Goal: Task Accomplishment & Management: Use online tool/utility

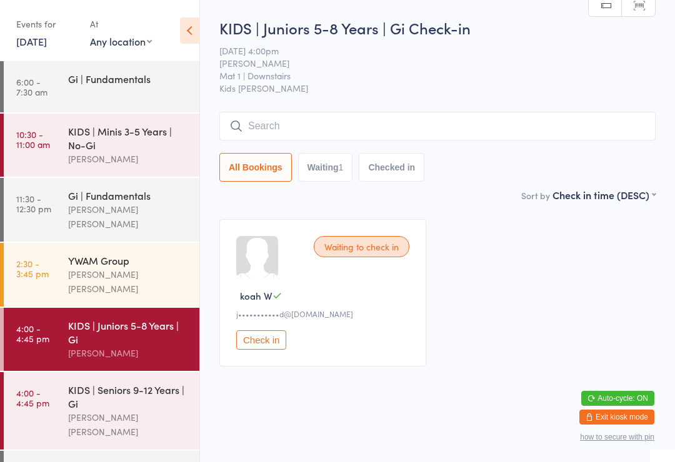
click at [109, 383] on div "KIDS | Seniors 9-12 Years | Gi" at bounding box center [128, 396] width 121 height 27
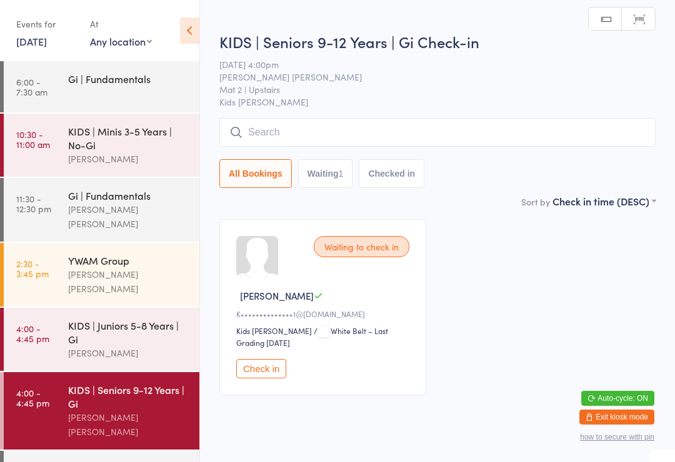
click at [313, 132] on input "search" at bounding box center [437, 132] width 436 height 29
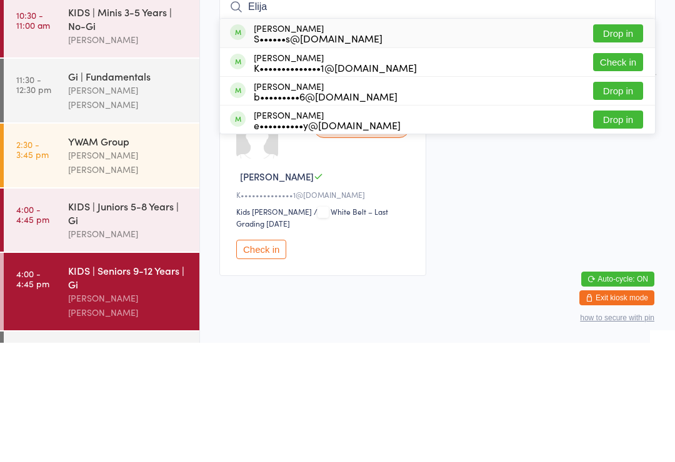
type input "Elija"
click at [621, 172] on button "Check in" at bounding box center [618, 181] width 50 height 18
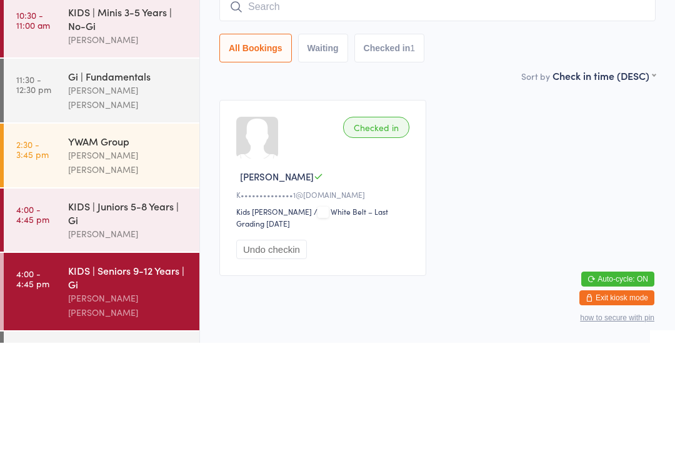
scroll to position [34, 0]
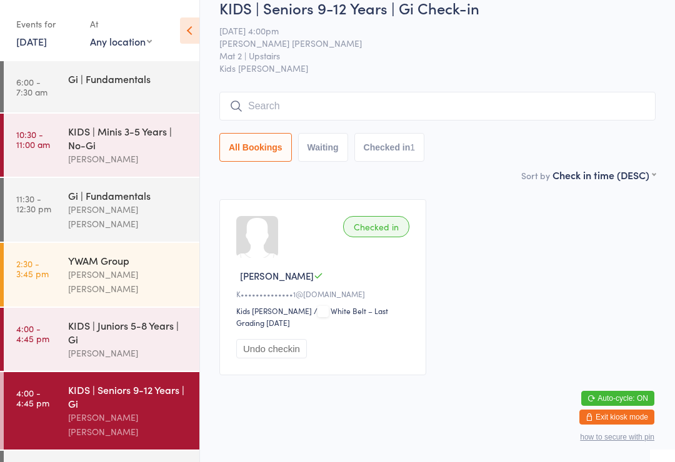
click at [139, 325] on div "KIDS | Juniors 5-8 Years | Gi" at bounding box center [128, 332] width 121 height 27
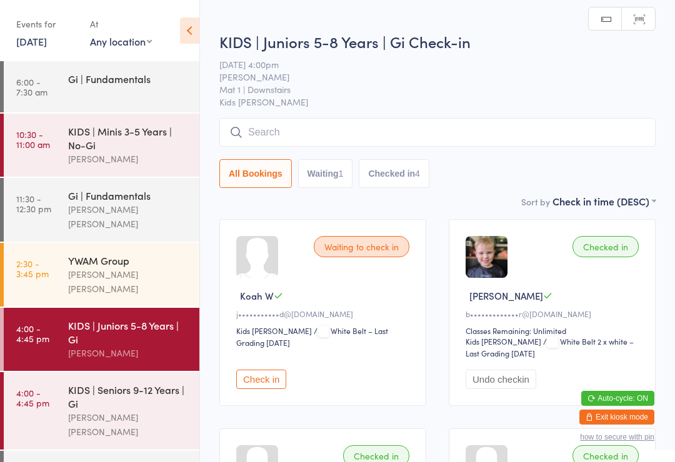
click at [351, 134] on input "search" at bounding box center [437, 132] width 436 height 29
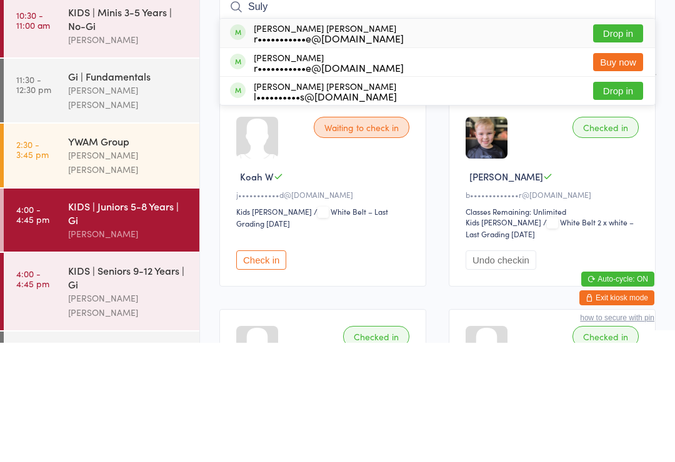
type input "Suly"
click at [620, 201] on button "Drop in" at bounding box center [618, 210] width 50 height 18
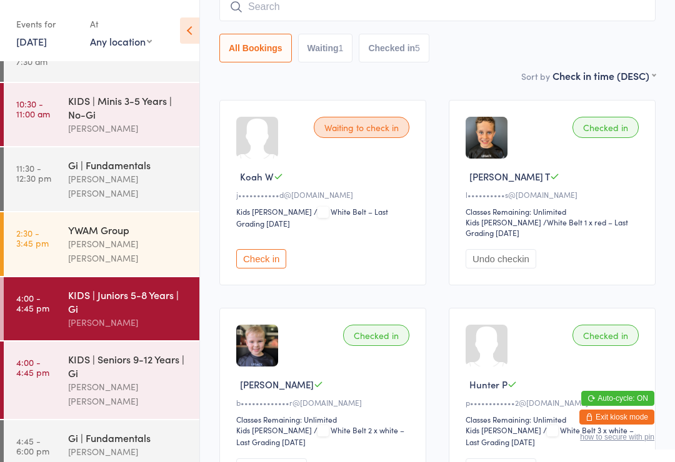
scroll to position [30, 0]
click at [515, 12] on input "search" at bounding box center [437, 7] width 436 height 29
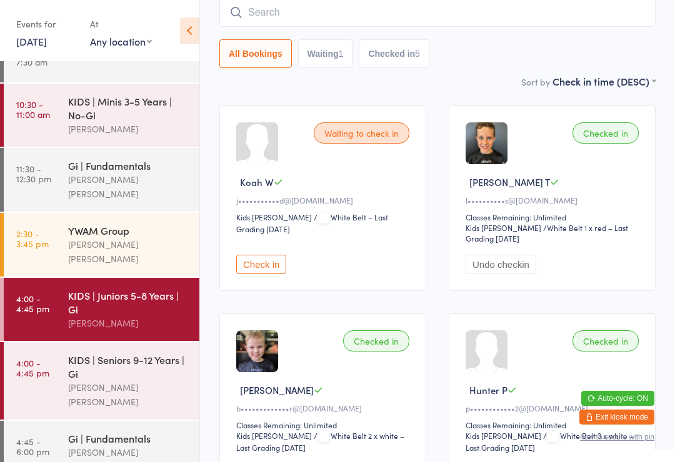
scroll to position [113, 0]
type input "[PERSON_NAME]"
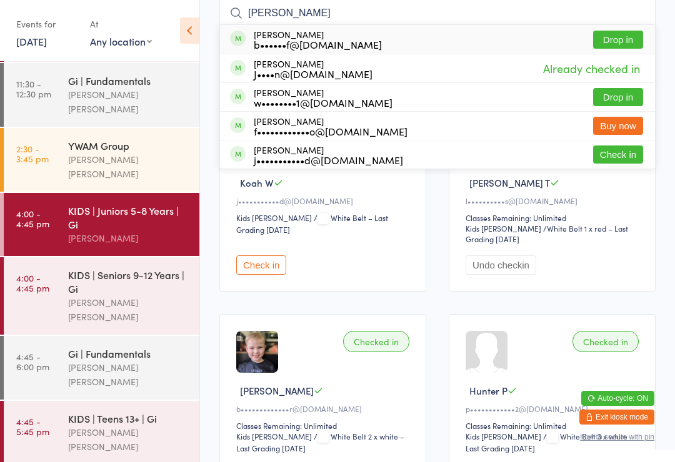
scroll to position [114, 0]
click at [74, 426] on div "[PERSON_NAME] [PERSON_NAME]" at bounding box center [128, 440] width 121 height 29
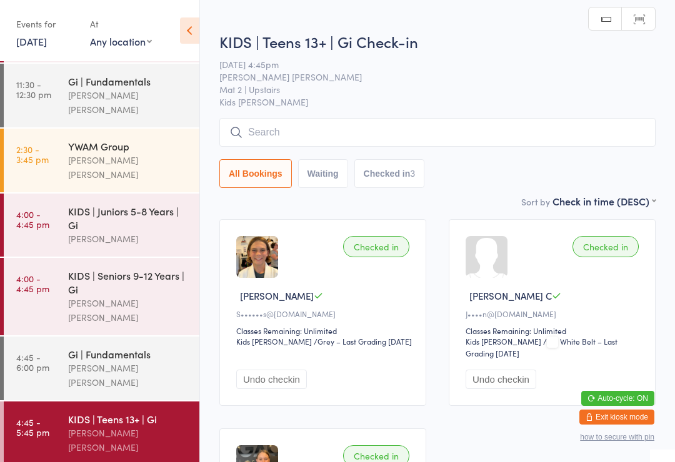
click at [281, 127] on input "search" at bounding box center [437, 132] width 436 height 29
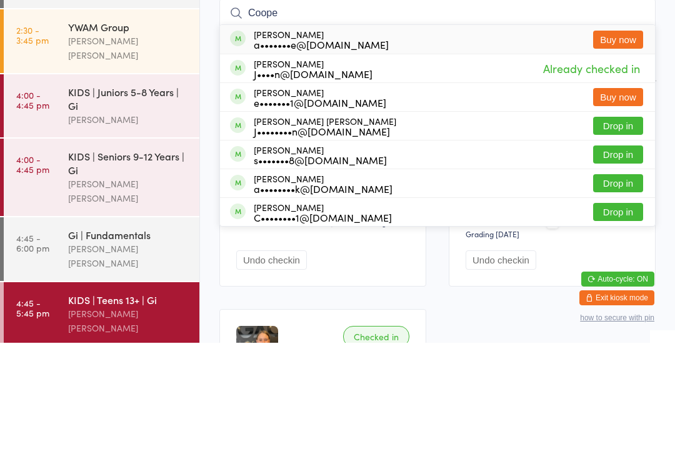
type input "[PERSON_NAME]"
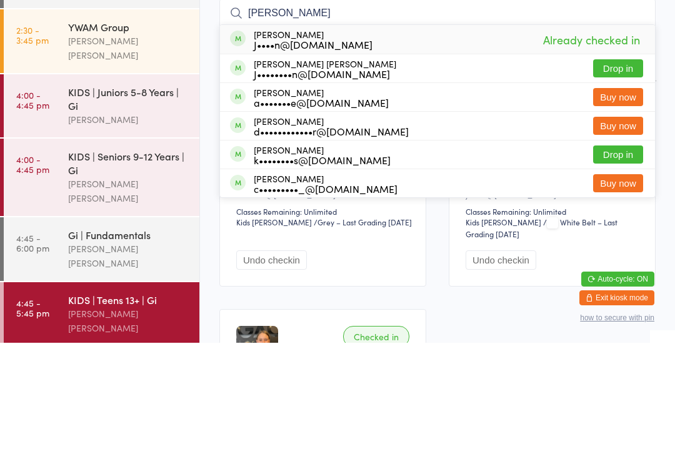
scroll to position [119, 0]
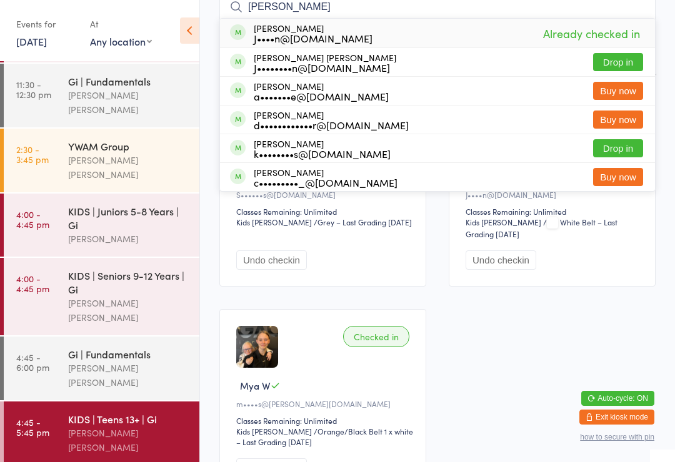
click at [58, 339] on link "4:45 - 6:00 pm Gi | Fundamentals [PERSON_NAME] [PERSON_NAME]" at bounding box center [101, 369] width 195 height 64
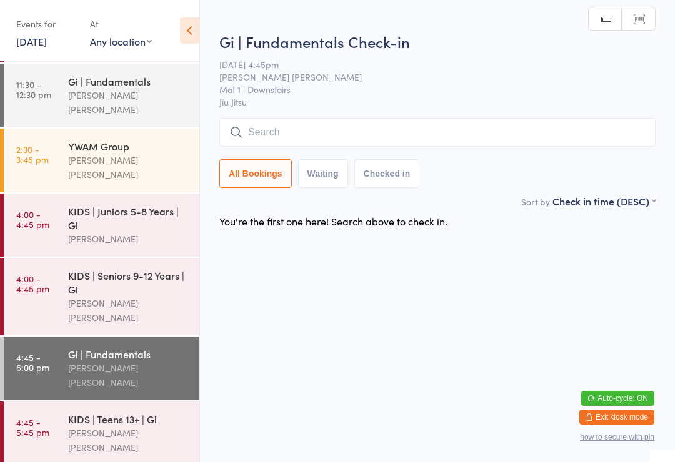
click at [61, 402] on link "4:45 - 5:45 pm KIDS | Teens 13+ | Gi [PERSON_NAME] [PERSON_NAME]" at bounding box center [101, 434] width 195 height 64
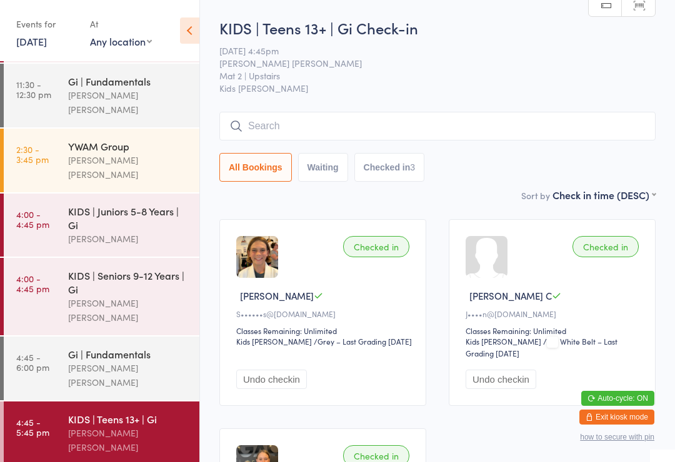
click at [156, 269] on div "KIDS | Seniors 9-12 Years | Gi" at bounding box center [128, 282] width 121 height 27
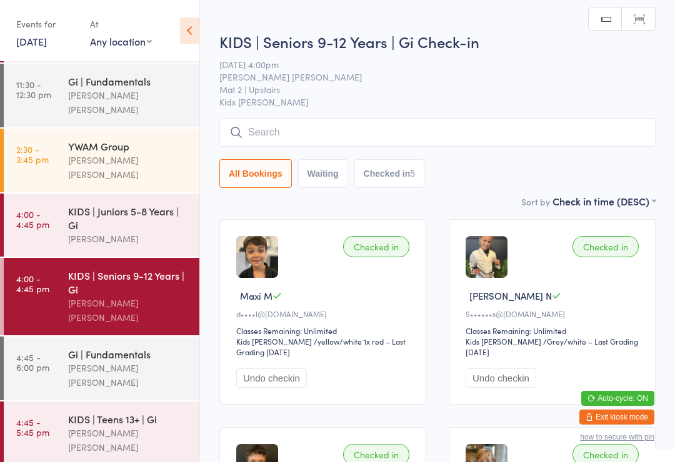
click at [347, 138] on input "search" at bounding box center [437, 132] width 436 height 29
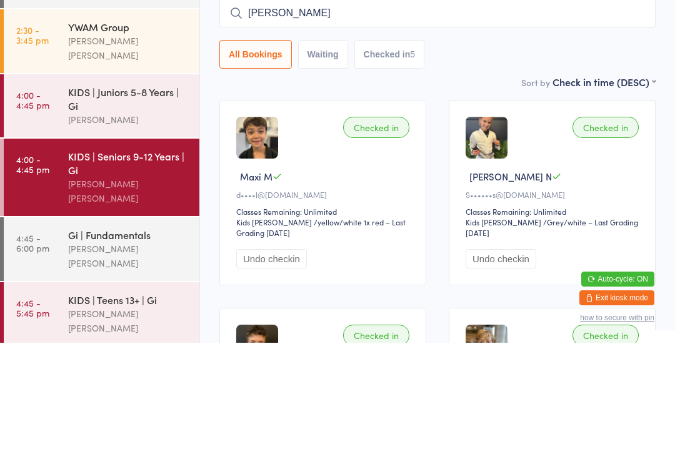
type input "[PERSON_NAME]"
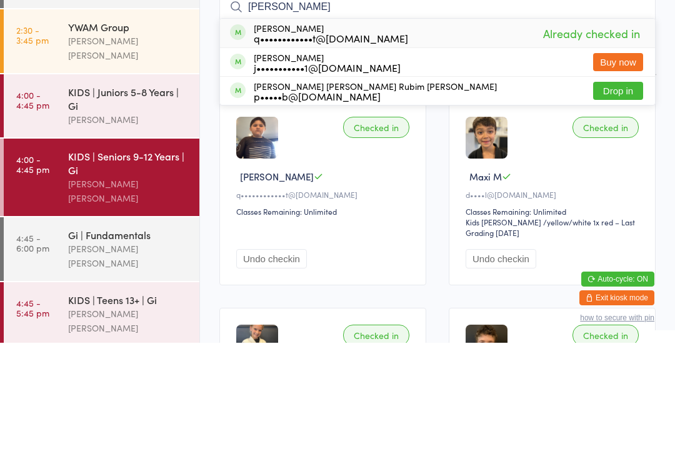
type input "[PERSON_NAME]"
click at [630, 201] on button "Drop in" at bounding box center [618, 210] width 50 height 18
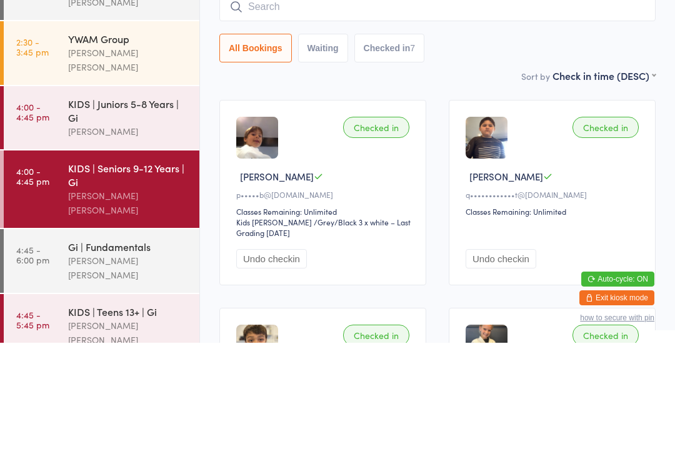
scroll to position [99, 0]
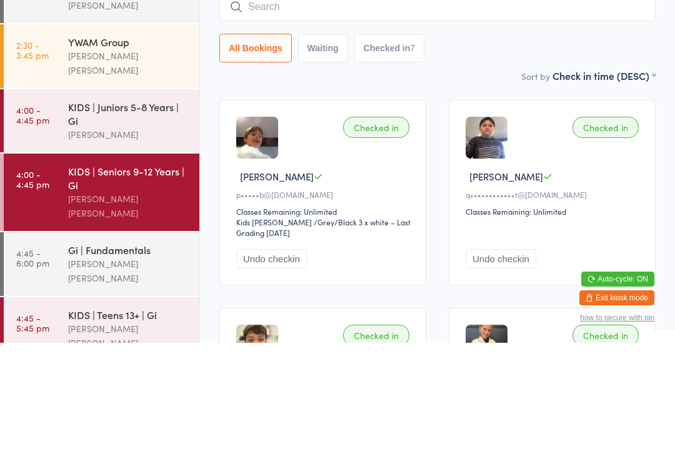
click at [97, 219] on div "KIDS | Juniors 5-8 Years | Gi" at bounding box center [128, 232] width 121 height 27
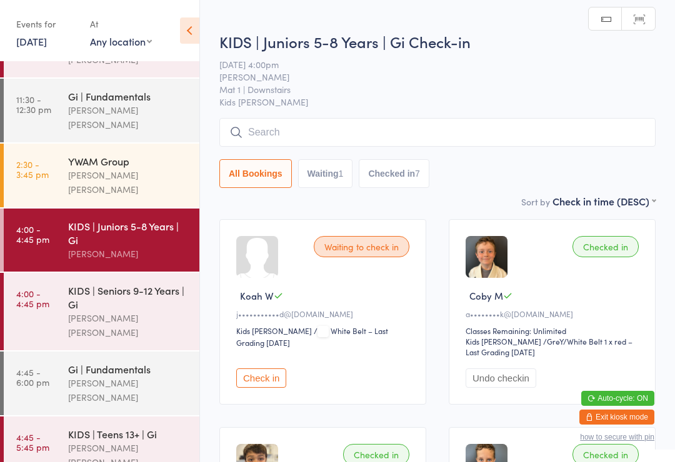
click at [279, 129] on input "search" at bounding box center [437, 132] width 436 height 29
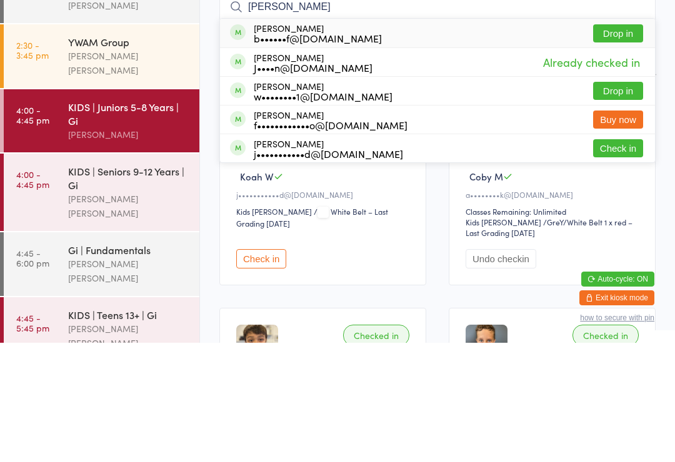
type input "[PERSON_NAME]"
click at [613, 201] on button "Drop in" at bounding box center [618, 210] width 50 height 18
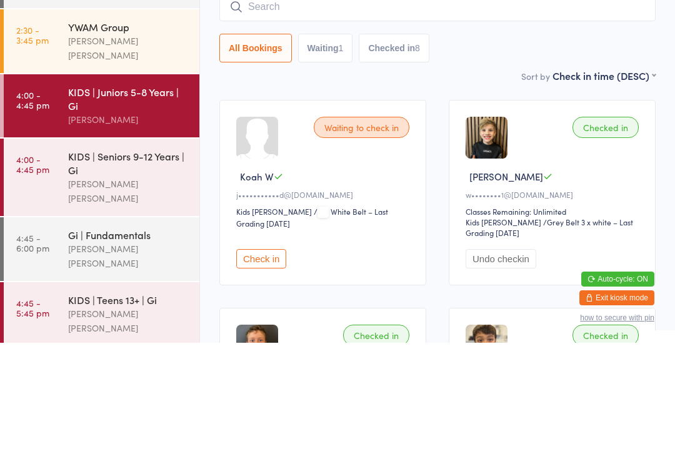
scroll to position [119, 0]
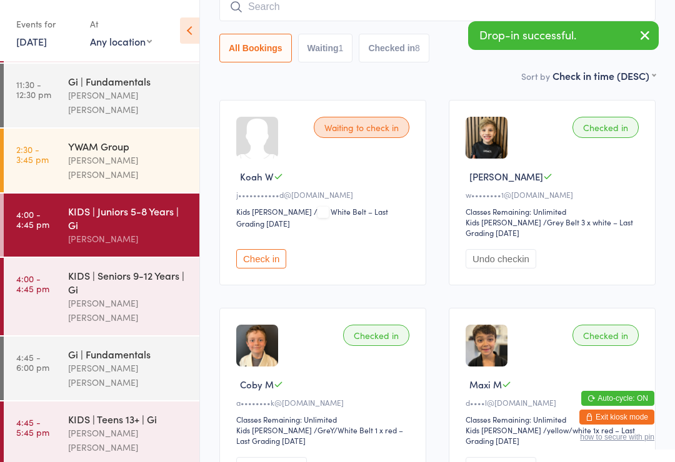
click at [100, 412] on div "KIDS | Teens 13+ | Gi" at bounding box center [128, 419] width 121 height 14
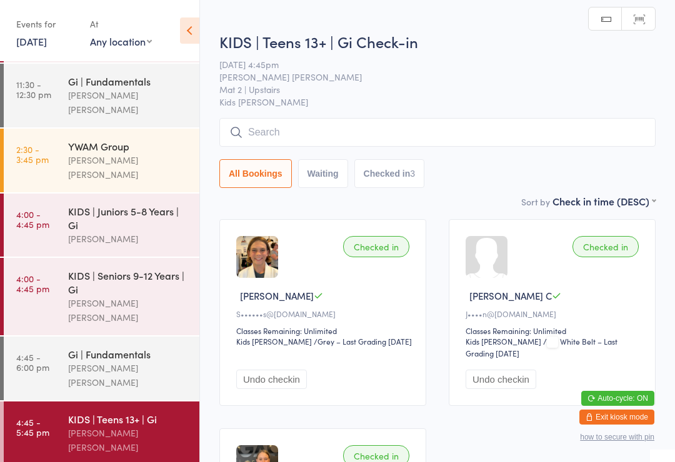
click at [286, 133] on input "search" at bounding box center [437, 132] width 436 height 29
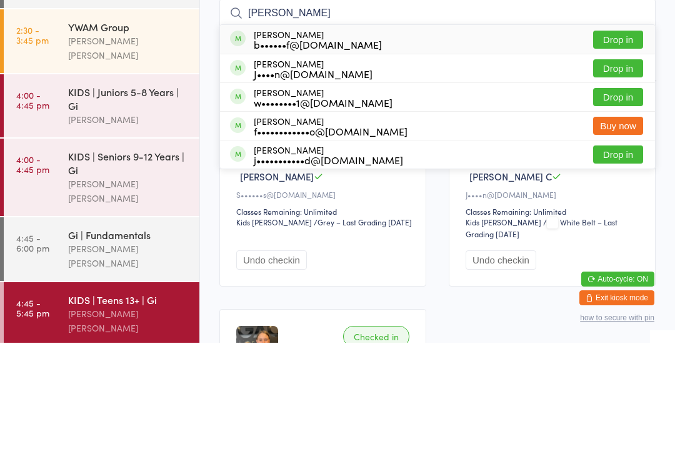
scroll to position [119, 0]
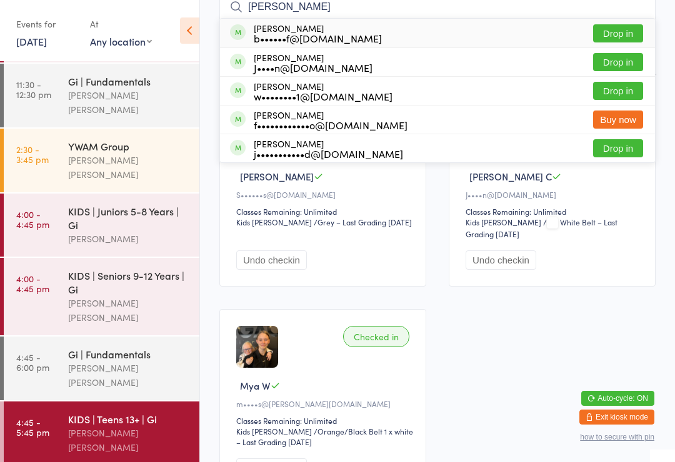
type input "[PERSON_NAME]"
click at [603, 91] on button "Drop in" at bounding box center [618, 91] width 50 height 18
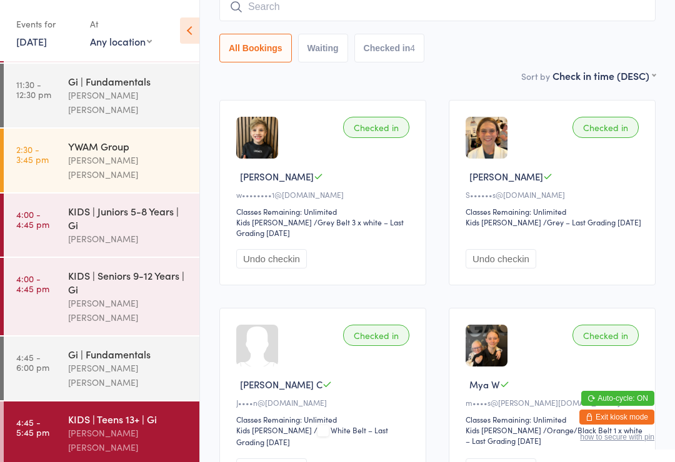
click at [82, 299] on div "KIDS | Seniors 9-12 Years | Gi [PERSON_NAME] [PERSON_NAME]" at bounding box center [133, 296] width 131 height 77
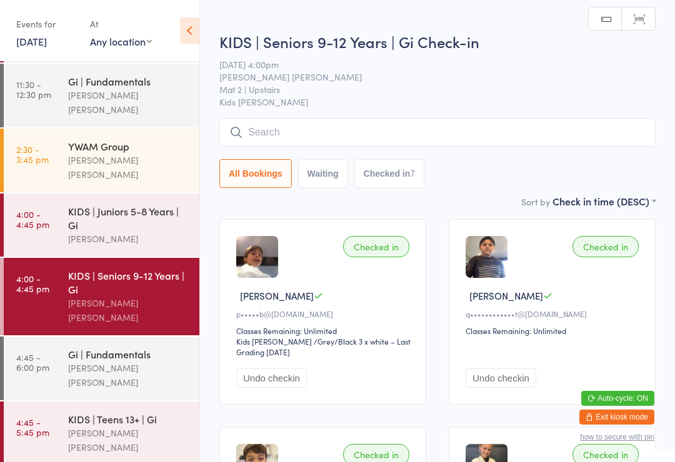
click at [508, 134] on input "search" at bounding box center [437, 132] width 436 height 29
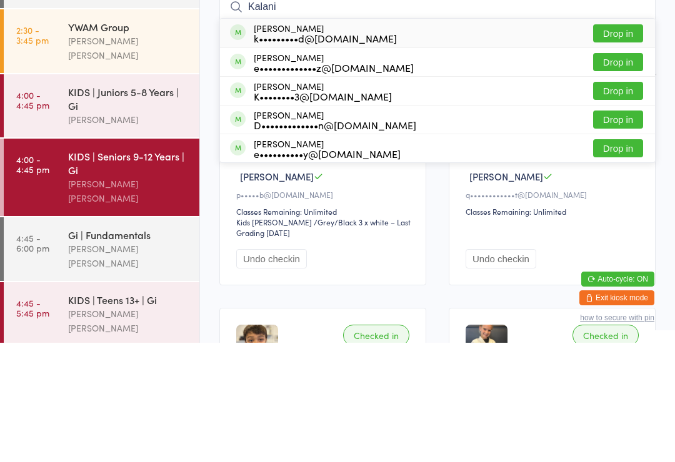
type input "Kalani"
click at [633, 172] on button "Drop in" at bounding box center [618, 181] width 50 height 18
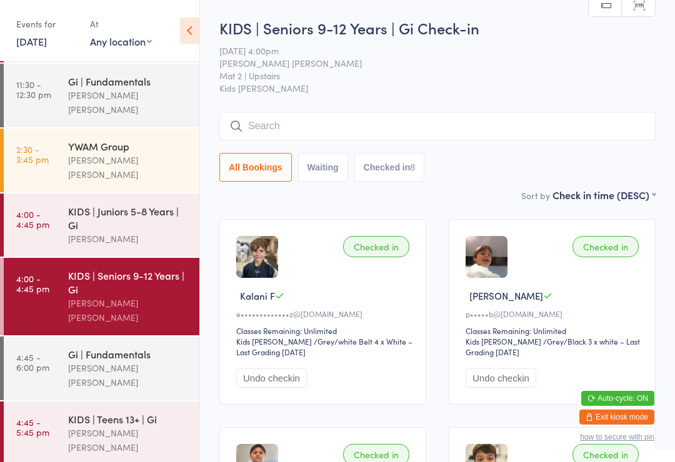
click at [425, 119] on input "search" at bounding box center [437, 126] width 436 height 29
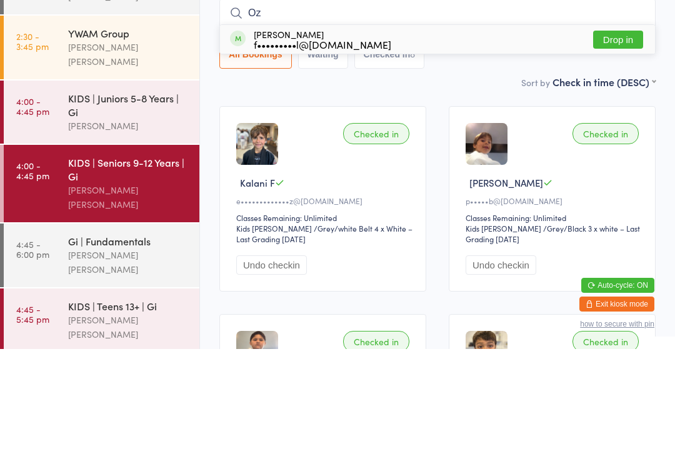
type input "Oz"
click at [266, 152] on div "f•••••••••l@[DOMAIN_NAME]" at bounding box center [322, 157] width 137 height 10
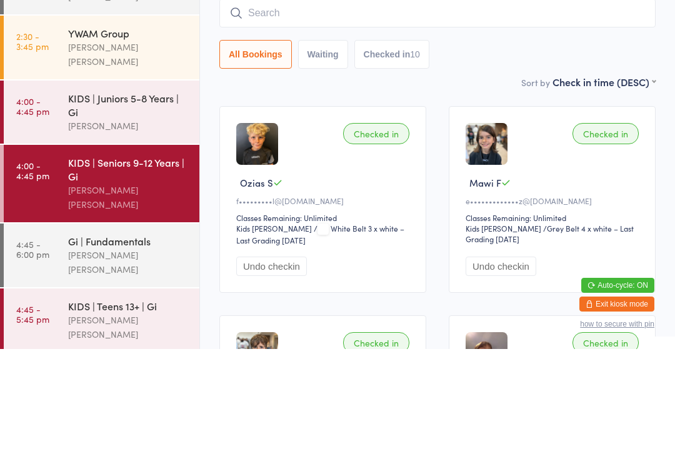
click at [528, 112] on input "search" at bounding box center [437, 126] width 436 height 29
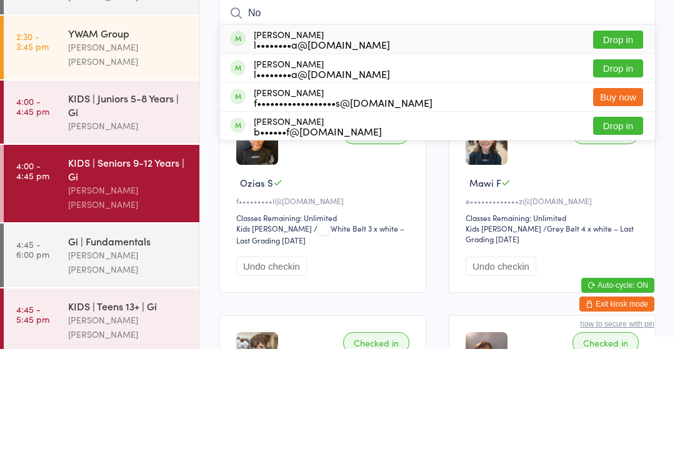
type input "N"
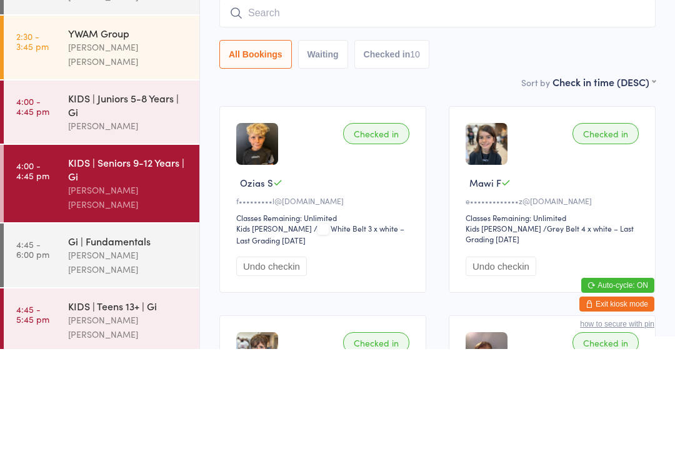
type input "O"
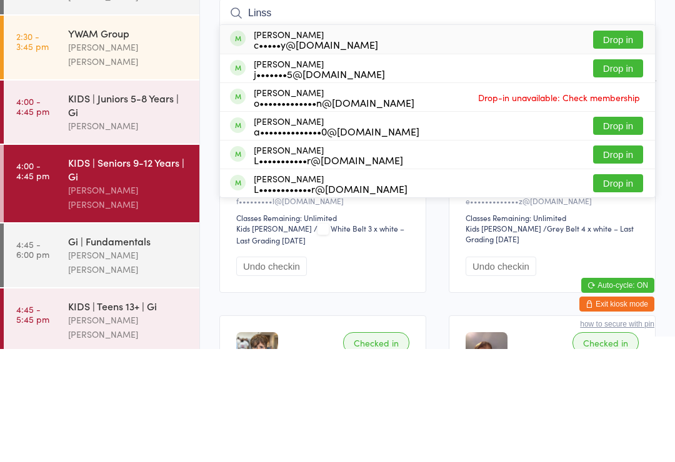
type input "Linss"
click at [432, 138] on div "[PERSON_NAME] c•••••y@[DOMAIN_NAME] Drop in" at bounding box center [437, 152] width 435 height 29
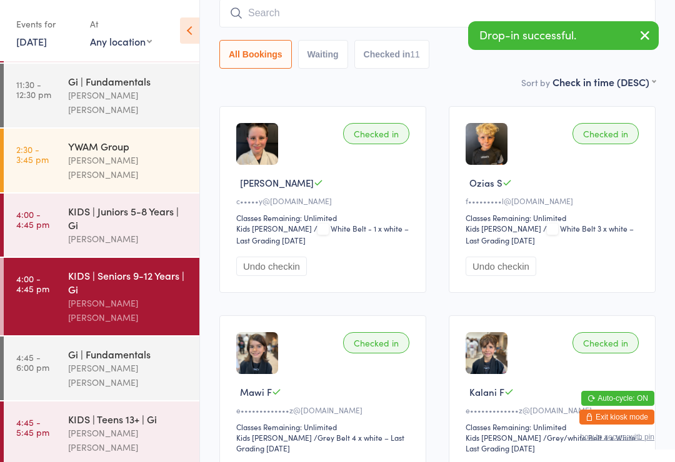
click at [46, 417] on time "4:45 - 5:45 pm" at bounding box center [32, 427] width 33 height 20
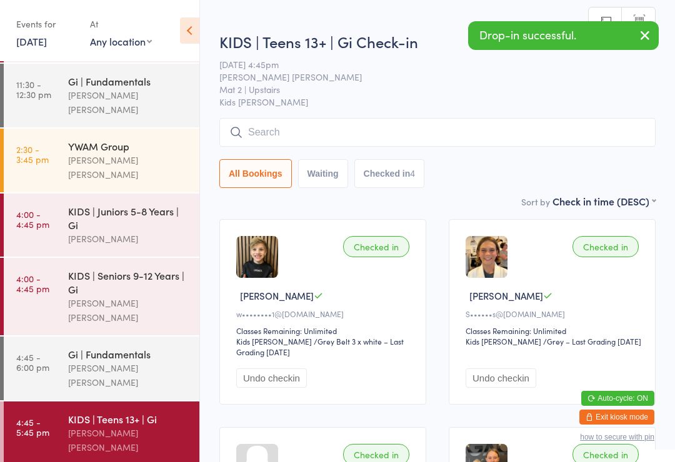
click at [545, 143] on input "search" at bounding box center [437, 132] width 436 height 29
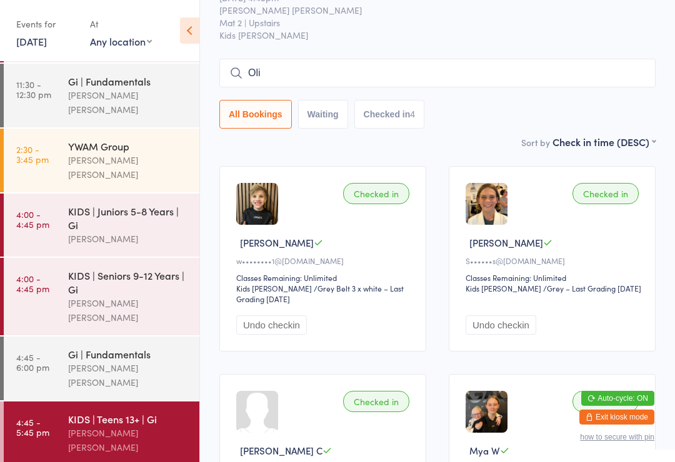
scroll to position [95, 0]
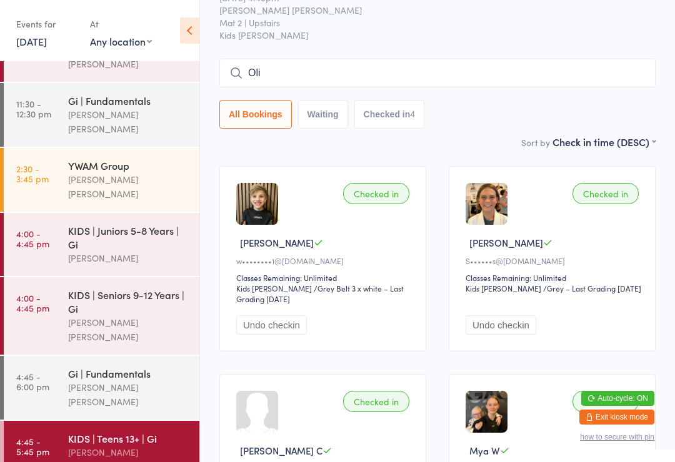
click at [344, 69] on input "Oli" at bounding box center [437, 73] width 436 height 29
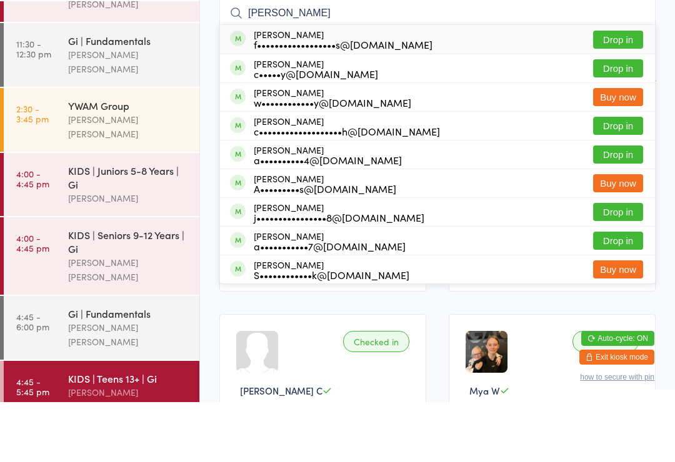
type input "[PERSON_NAME]"
click at [375, 114] on div "[PERSON_NAME] c•••••y@[DOMAIN_NAME] Drop in" at bounding box center [437, 128] width 435 height 28
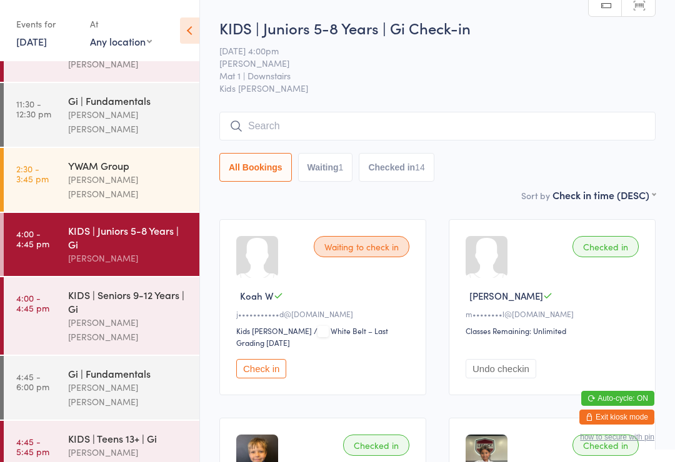
click at [421, 136] on input "search" at bounding box center [437, 126] width 436 height 29
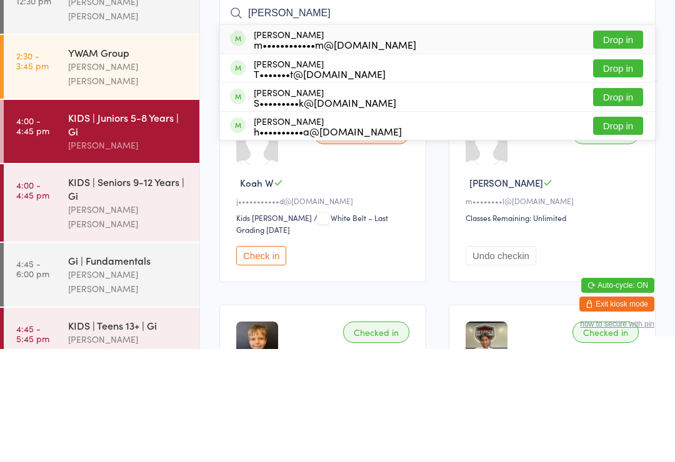
type input "[PERSON_NAME]"
click at [633, 144] on button "Drop in" at bounding box center [618, 153] width 50 height 18
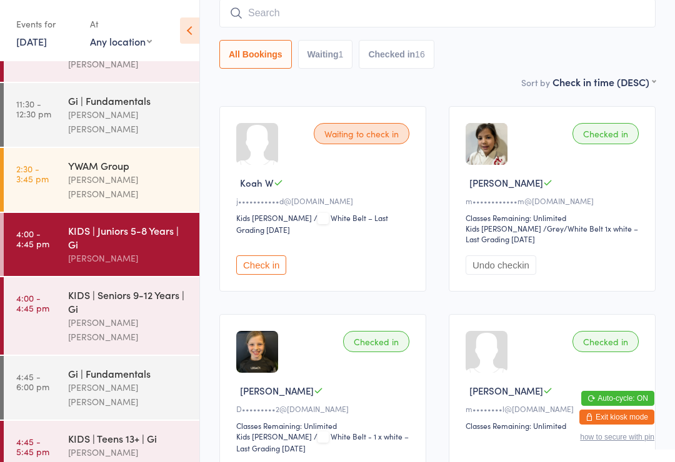
click at [131, 288] on div "KIDS | Seniors 9-12 Years | Gi" at bounding box center [128, 301] width 121 height 27
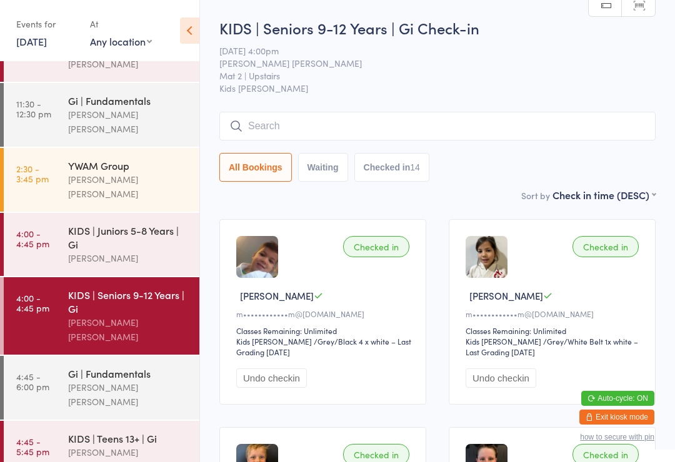
click at [380, 139] on input "search" at bounding box center [437, 126] width 436 height 29
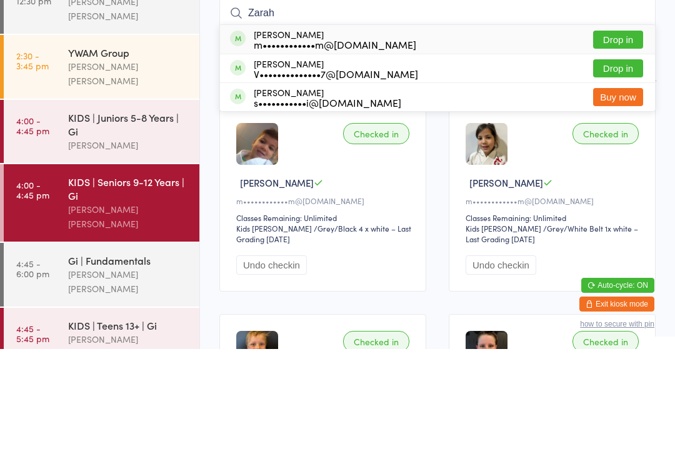
type input "Zarah"
click at [617, 144] on button "Drop in" at bounding box center [618, 153] width 50 height 18
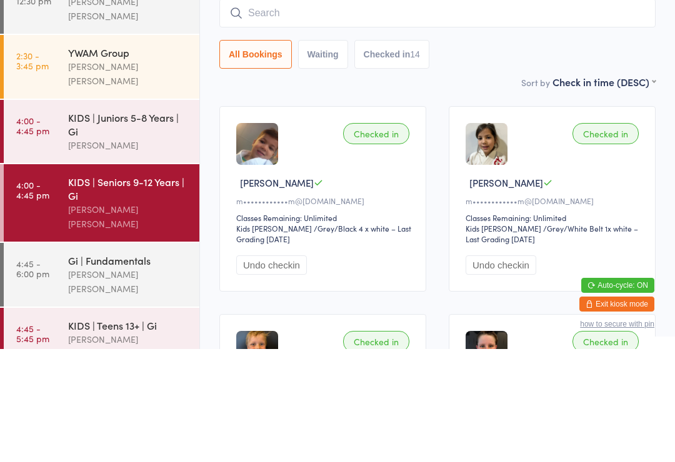
scroll to position [113, 0]
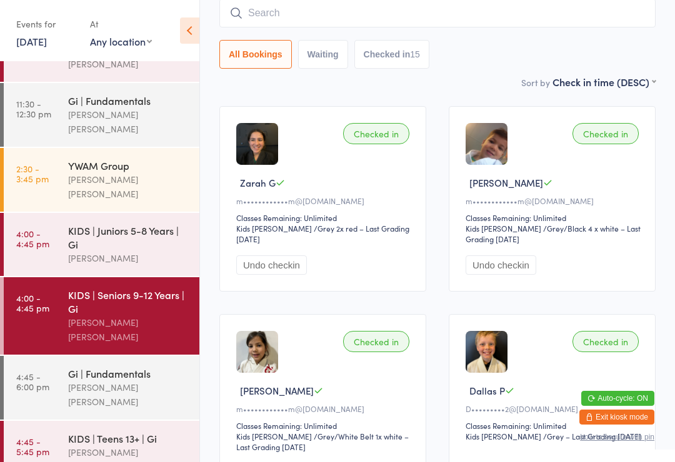
click at [279, 13] on input "search" at bounding box center [437, 13] width 436 height 29
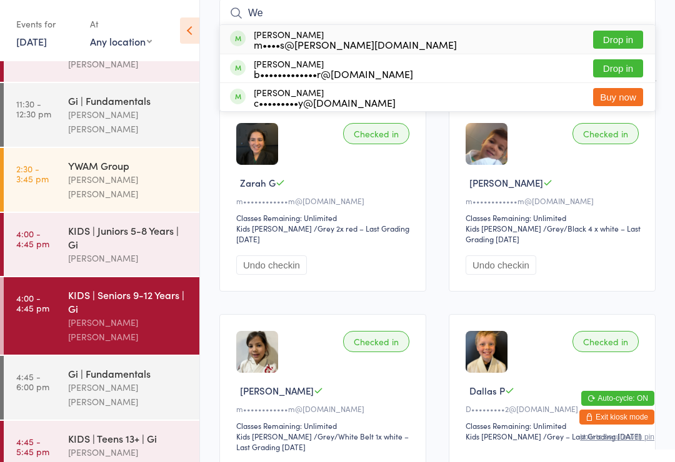
type input "W"
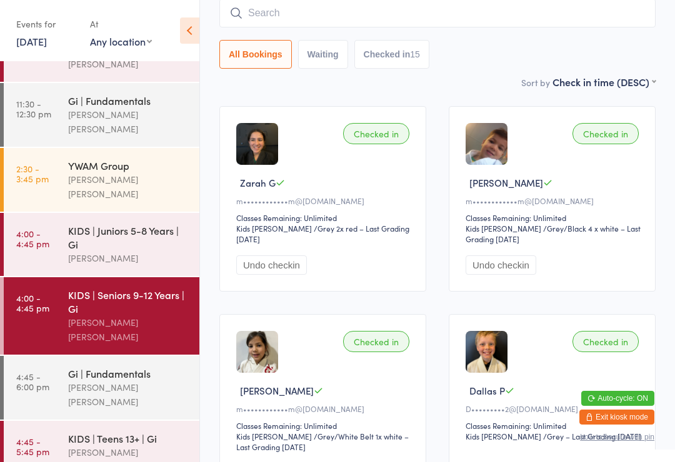
click at [137, 380] on div "[PERSON_NAME] [PERSON_NAME]" at bounding box center [128, 394] width 121 height 29
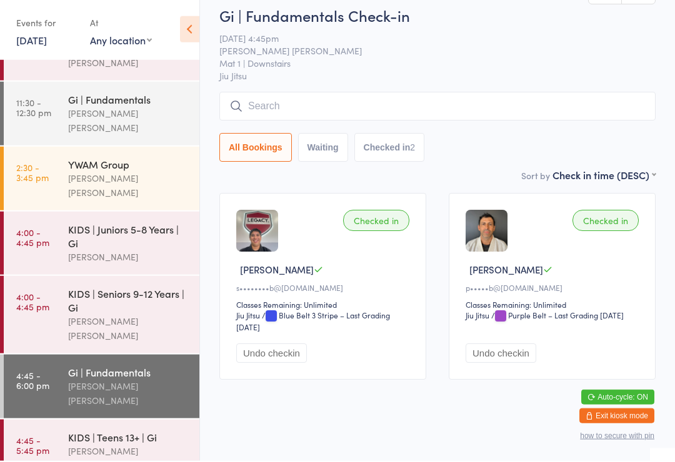
scroll to position [44, 0]
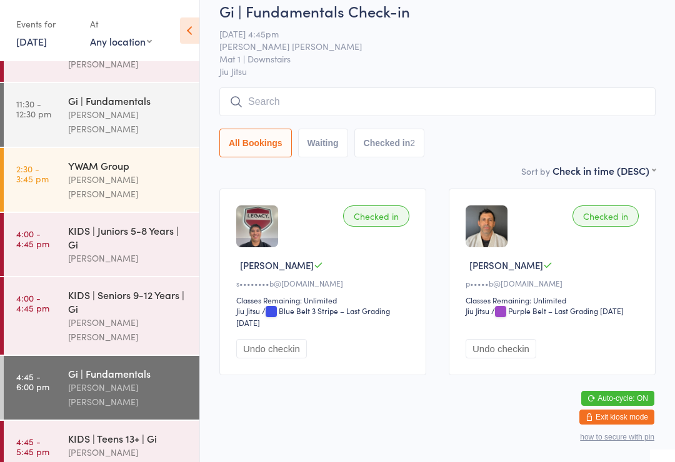
click at [457, 87] on input "search" at bounding box center [437, 101] width 436 height 29
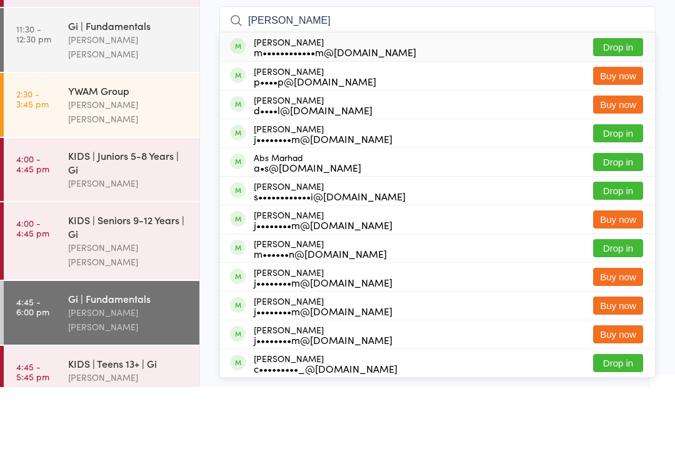
type input "[PERSON_NAME]"
click at [621, 113] on button "Drop in" at bounding box center [618, 122] width 50 height 18
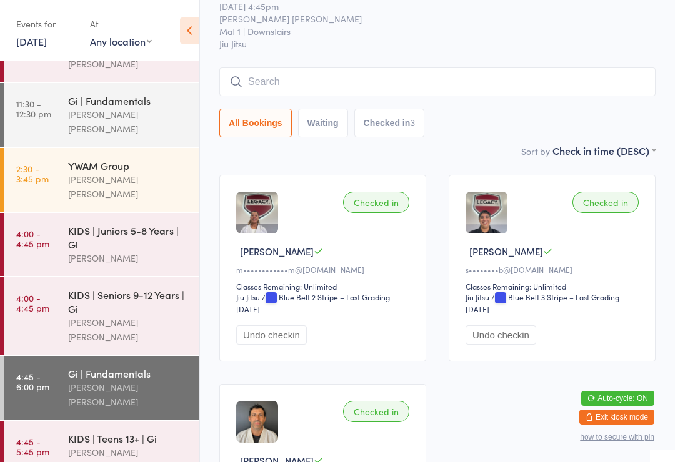
click at [383, 76] on input "search" at bounding box center [437, 81] width 436 height 29
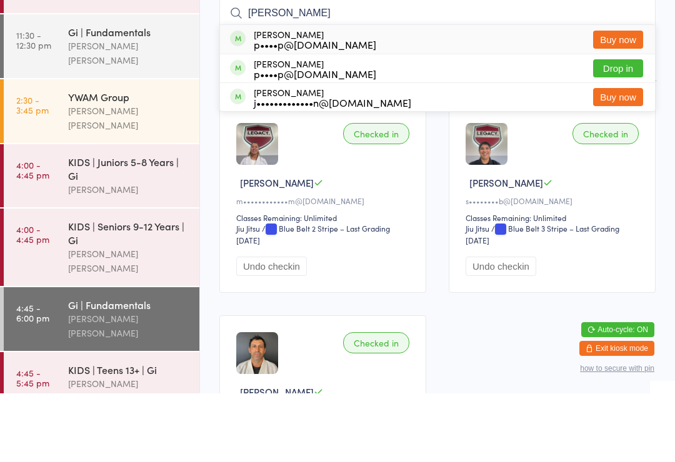
type input "[PERSON_NAME]"
click at [610, 128] on button "Drop in" at bounding box center [618, 137] width 50 height 18
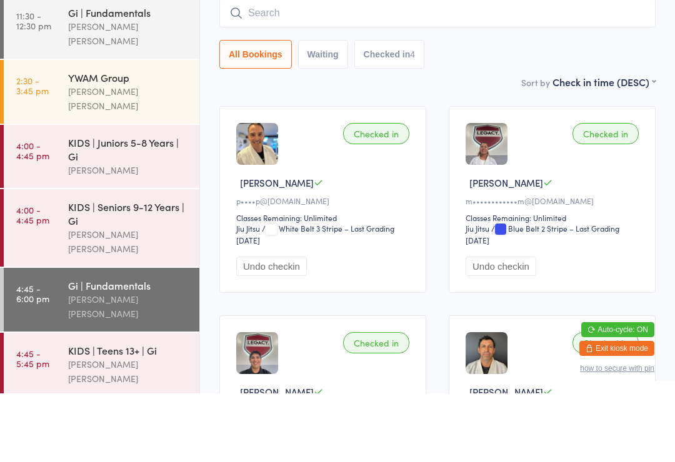
scroll to position [95, 0]
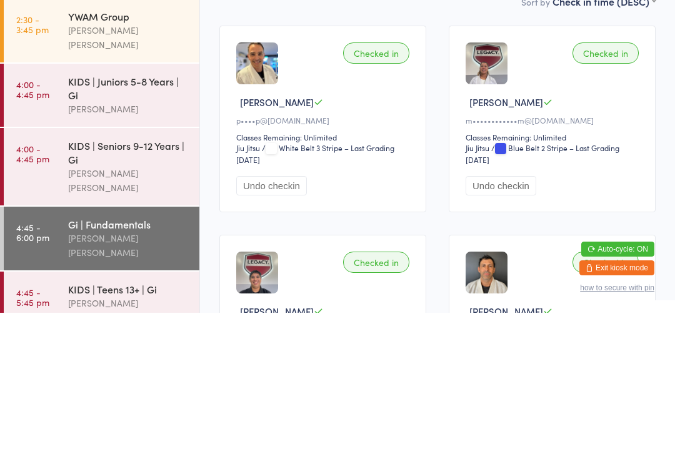
click at [126, 380] on div "[PERSON_NAME] [PERSON_NAME]" at bounding box center [128, 394] width 121 height 29
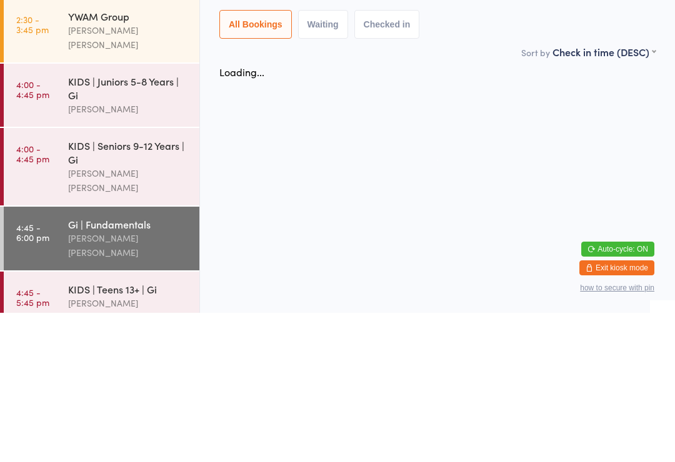
scroll to position [0, 0]
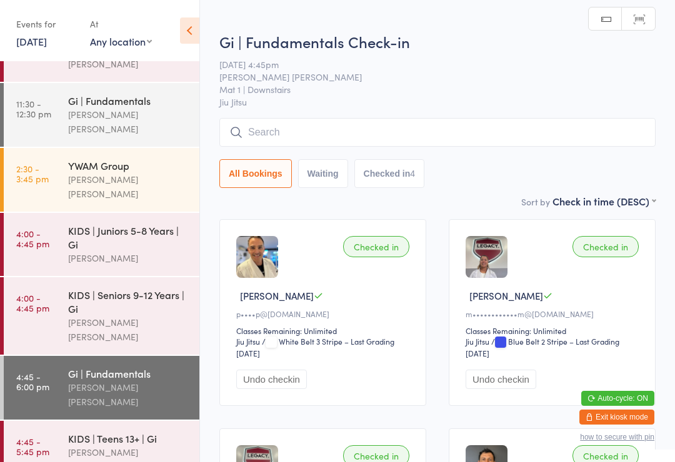
click at [332, 130] on input "search" at bounding box center [437, 132] width 436 height 29
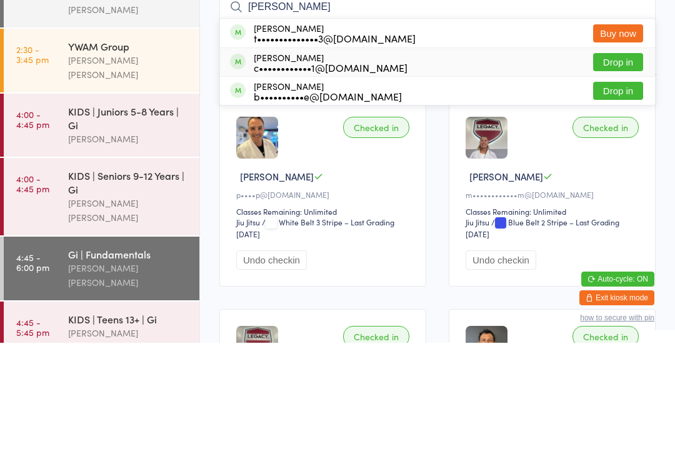
type input "[PERSON_NAME]"
click at [290, 182] on div "c••••••••••••1@[DOMAIN_NAME]" at bounding box center [331, 187] width 154 height 10
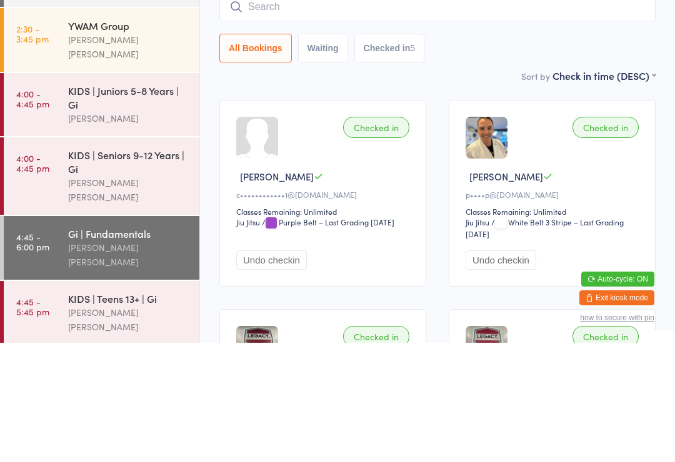
scroll to position [114, 0]
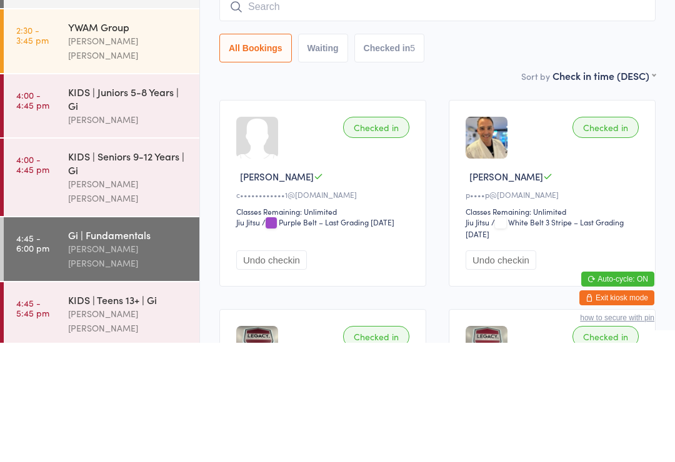
click at [57, 258] on link "4:00 - 4:45 pm KIDS | Seniors 9-12 Years | Gi [PERSON_NAME] [PERSON_NAME]" at bounding box center [101, 296] width 195 height 77
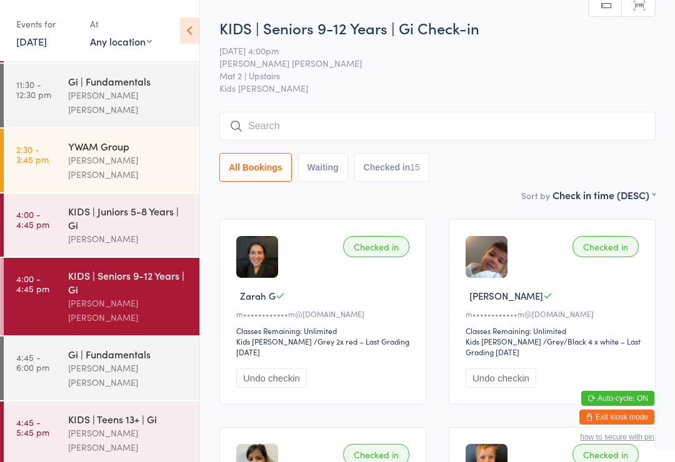
click at [380, 457] on div "Checked in" at bounding box center [376, 454] width 66 height 21
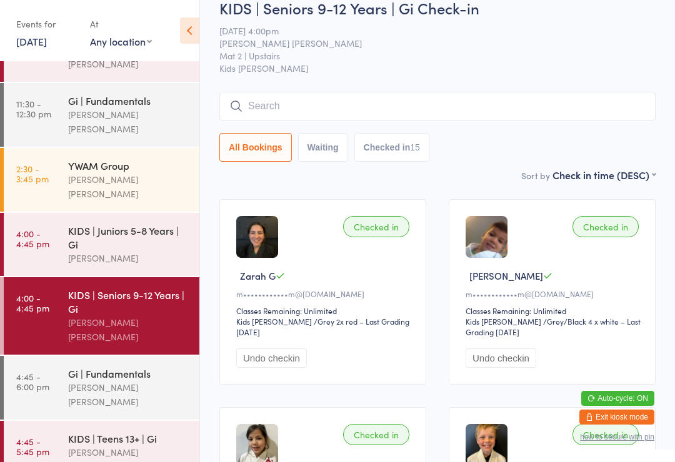
scroll to position [21, 0]
click at [76, 445] on div "[PERSON_NAME] [PERSON_NAME]" at bounding box center [128, 459] width 121 height 29
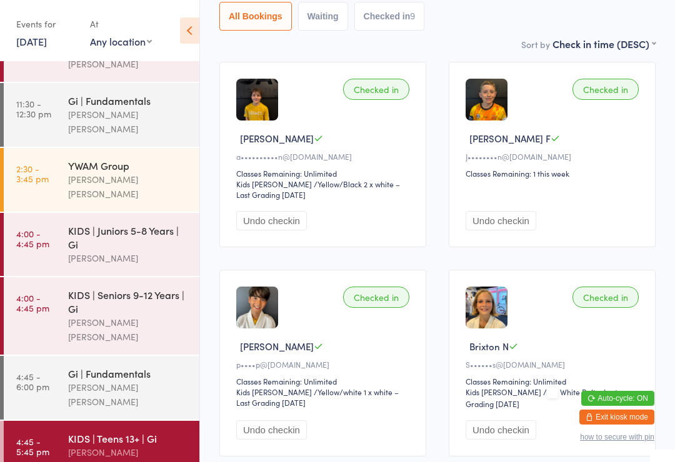
scroll to position [160, 0]
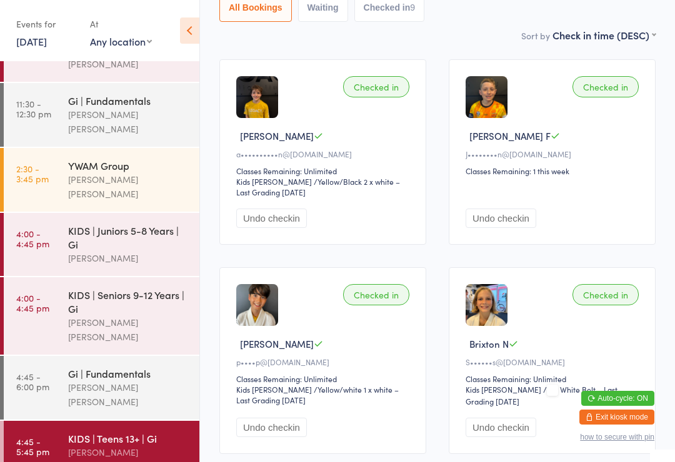
click at [82, 159] on div "YWAM Group" at bounding box center [128, 166] width 121 height 14
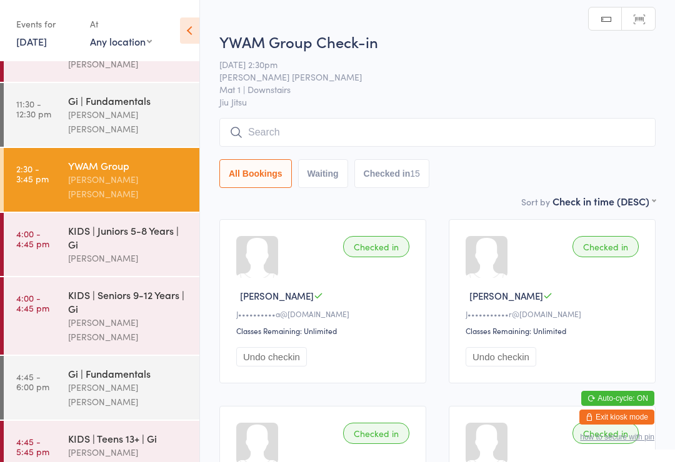
click at [92, 432] on div "KIDS | Teens 13+ | Gi" at bounding box center [128, 439] width 121 height 14
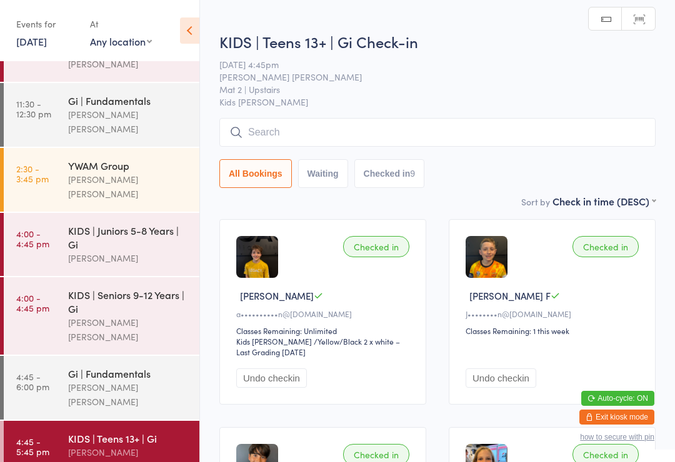
click at [64, 171] on link "2:30 - 3:45 pm YWAM Group [PERSON_NAME] [PERSON_NAME]" at bounding box center [101, 180] width 195 height 64
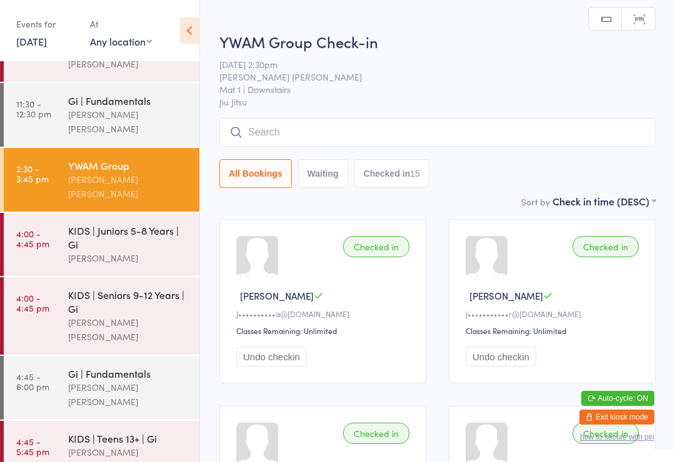
click at [61, 421] on link "4:45 - 5:45 pm KIDS | Teens 13+ | Gi [PERSON_NAME] [PERSON_NAME]" at bounding box center [101, 453] width 195 height 64
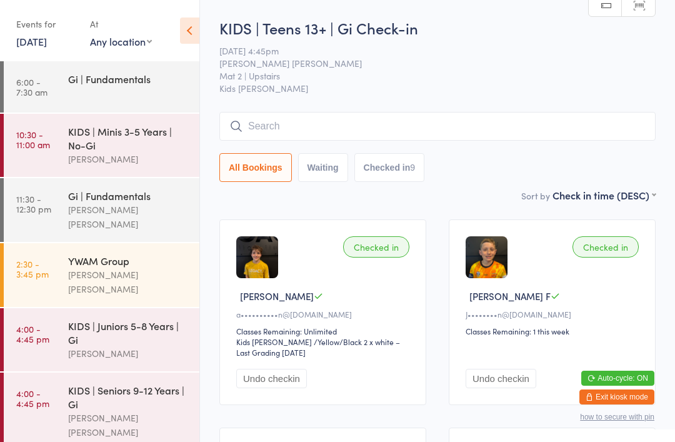
click at [149, 267] on div "[PERSON_NAME] [PERSON_NAME]" at bounding box center [128, 281] width 121 height 29
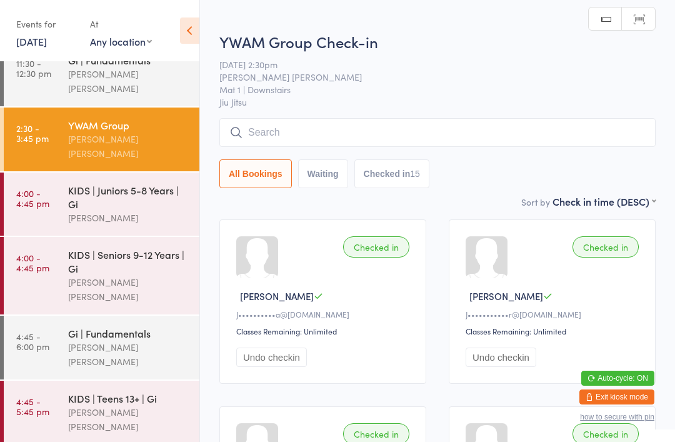
scroll to position [135, 0]
click at [141, 340] on div "[PERSON_NAME] [PERSON_NAME]" at bounding box center [128, 354] width 121 height 29
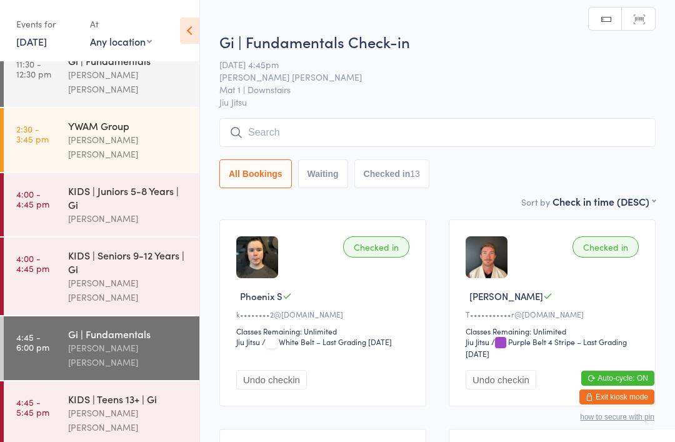
click at [396, 147] on input "search" at bounding box center [437, 132] width 436 height 29
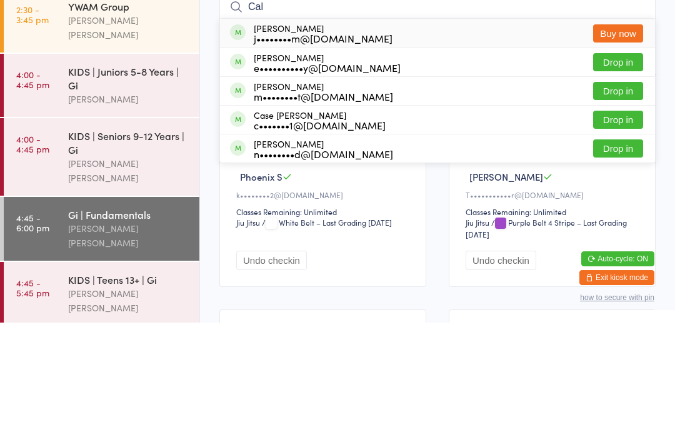
type input "Cal"
click at [632, 172] on button "Drop in" at bounding box center [618, 181] width 50 height 18
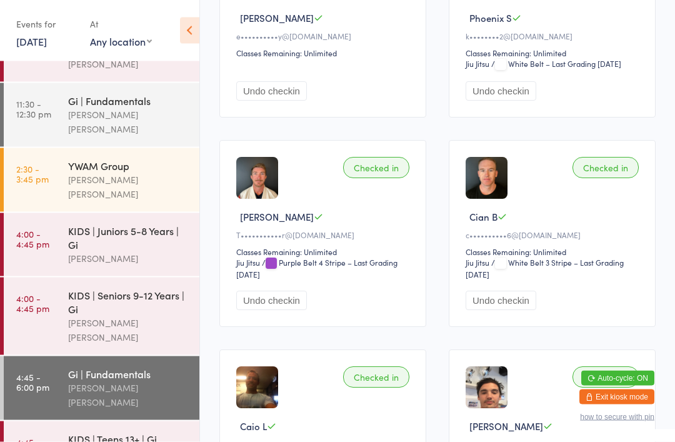
scroll to position [278, 0]
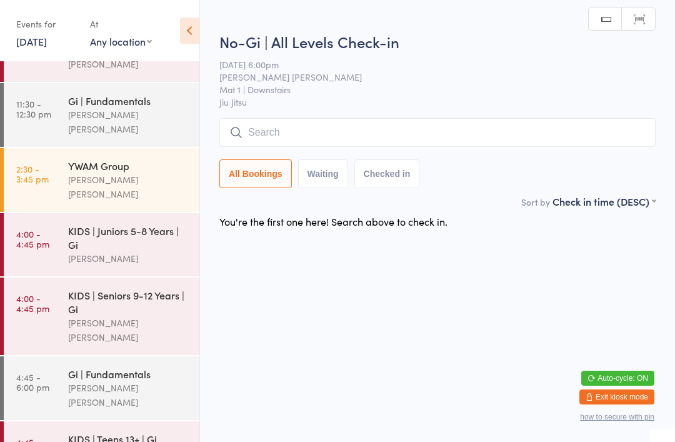
click at [107, 367] on div "Gi | Fundamentals" at bounding box center [128, 374] width 121 height 14
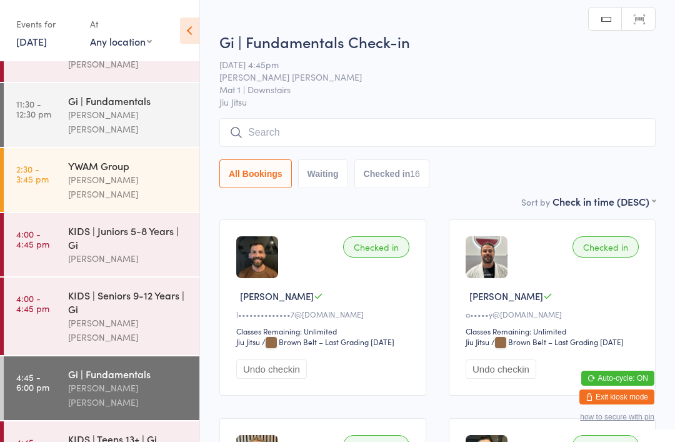
click at [311, 122] on input "search" at bounding box center [437, 132] width 436 height 29
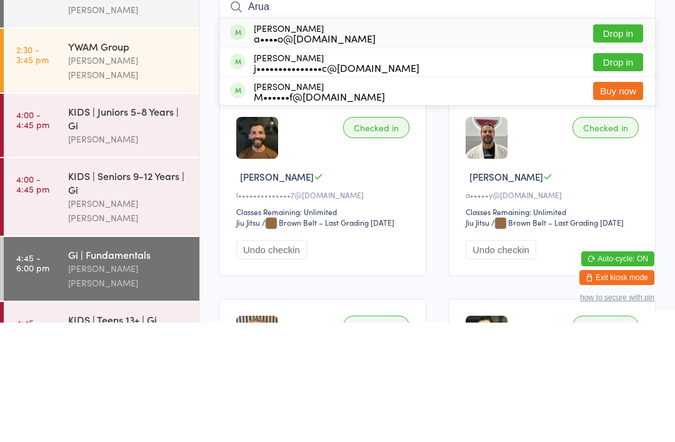
type input "Arua"
click at [620, 144] on button "Drop in" at bounding box center [618, 153] width 50 height 18
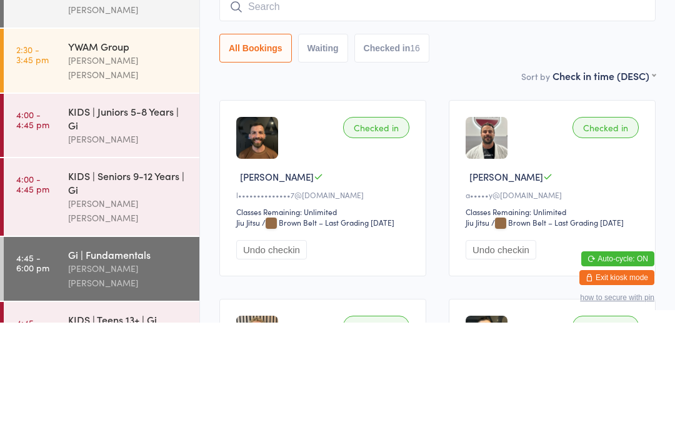
scroll to position [119, 0]
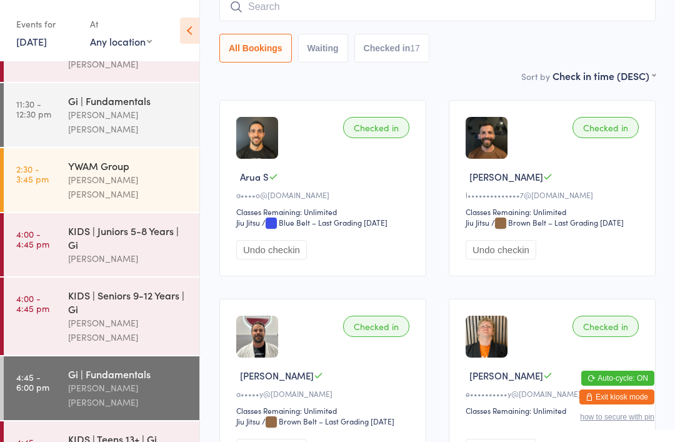
click at [340, 8] on input "search" at bounding box center [437, 7] width 436 height 29
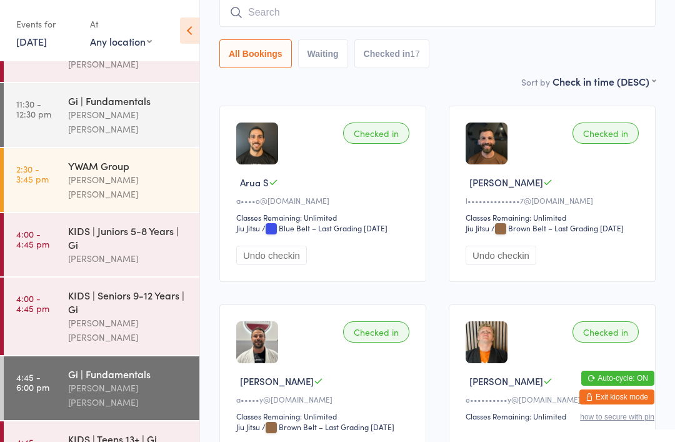
scroll to position [113, 0]
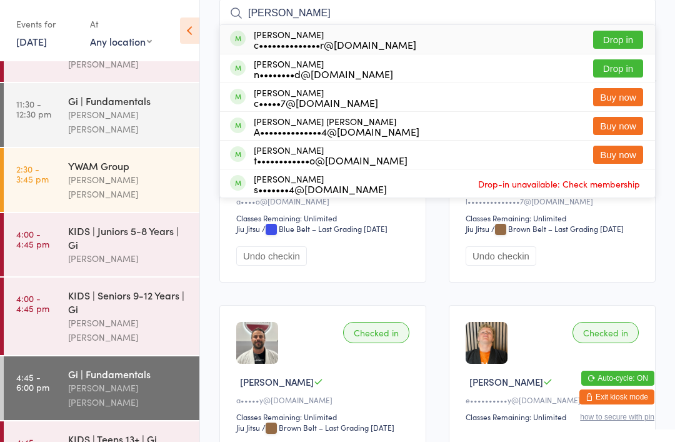
type input "[PERSON_NAME]"
click at [618, 39] on button "Drop in" at bounding box center [618, 40] width 50 height 18
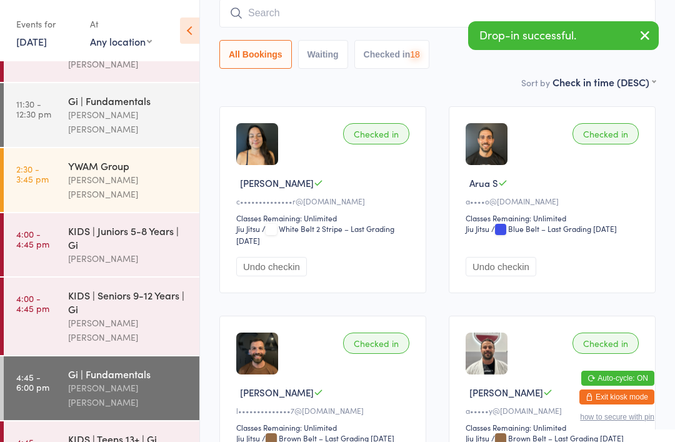
click at [435, 21] on input "search" at bounding box center [437, 13] width 436 height 29
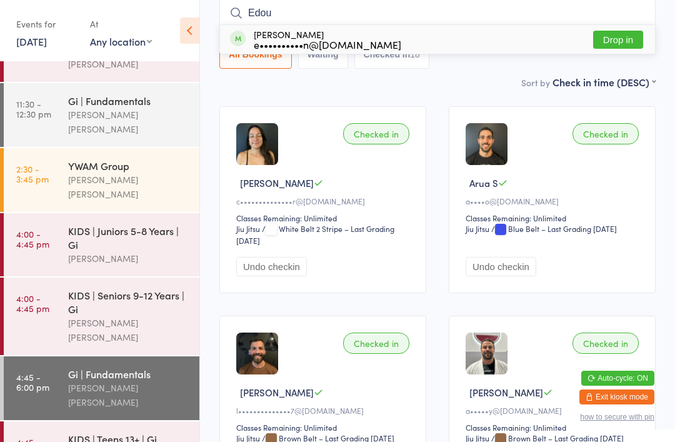
type input "Edou"
click at [629, 39] on button "Drop in" at bounding box center [618, 40] width 50 height 18
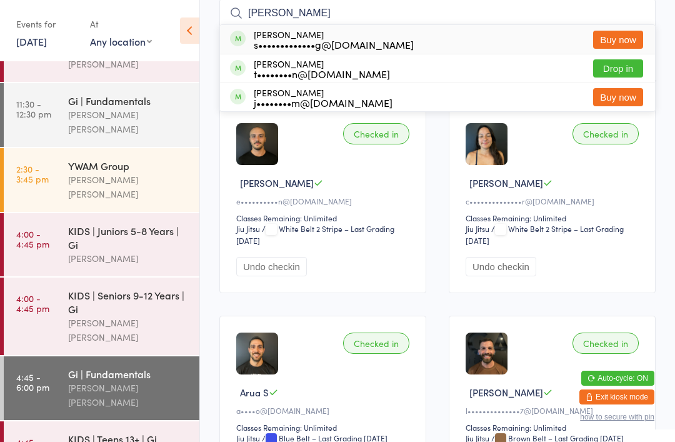
type input "[PERSON_NAME]"
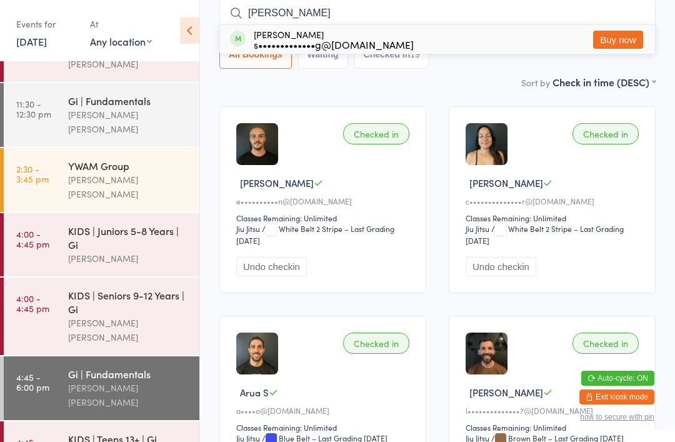
click at [111, 367] on div "Gi | Fundamentals" at bounding box center [128, 374] width 121 height 14
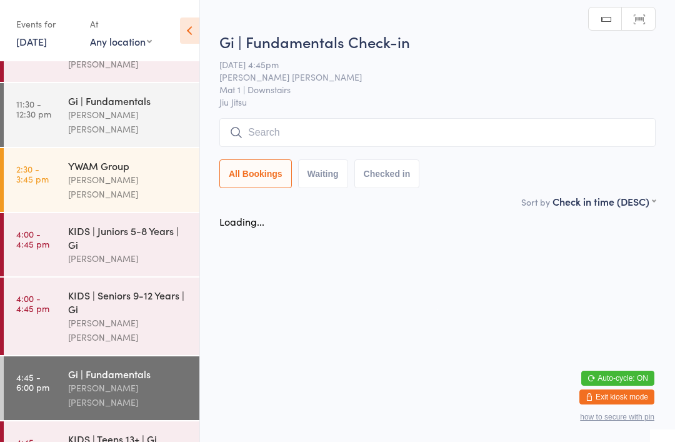
scroll to position [0, 0]
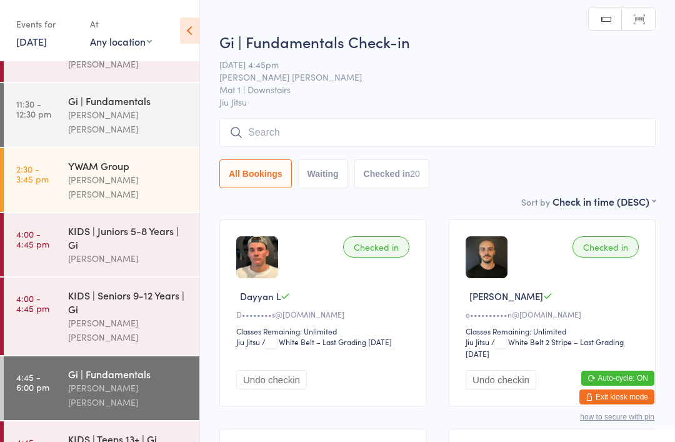
click at [307, 132] on input "search" at bounding box center [437, 132] width 436 height 29
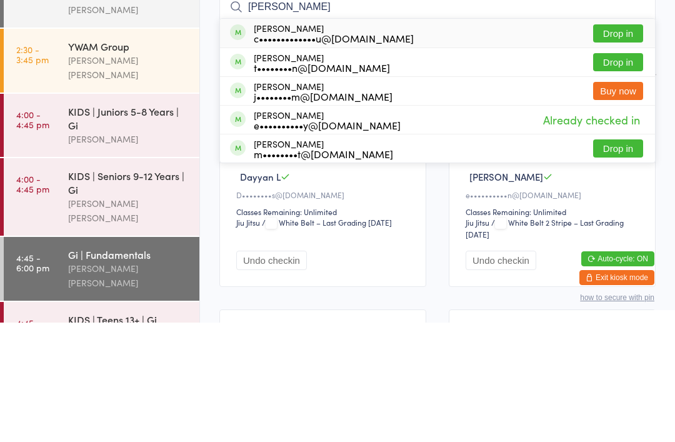
type input "[PERSON_NAME]"
click at [630, 144] on button "Drop in" at bounding box center [618, 153] width 50 height 18
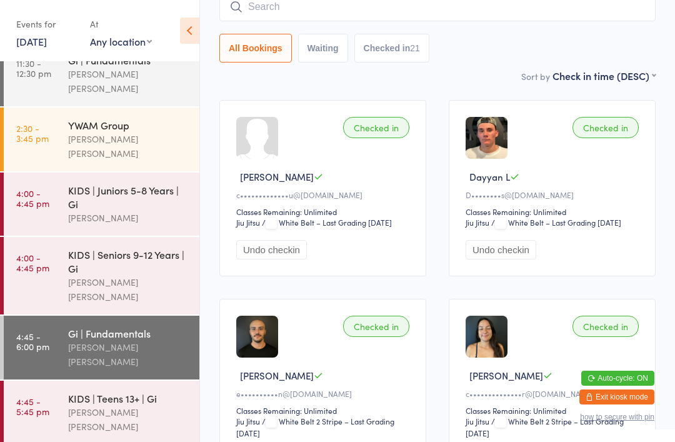
scroll to position [135, 0]
